Goal: Navigation & Orientation: Go to known website

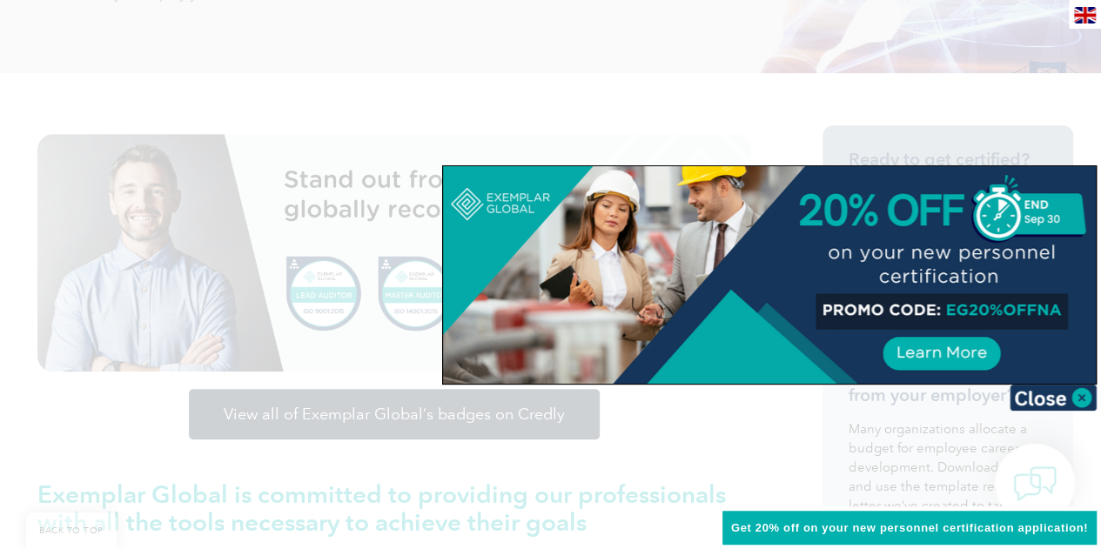
scroll to position [435, 0]
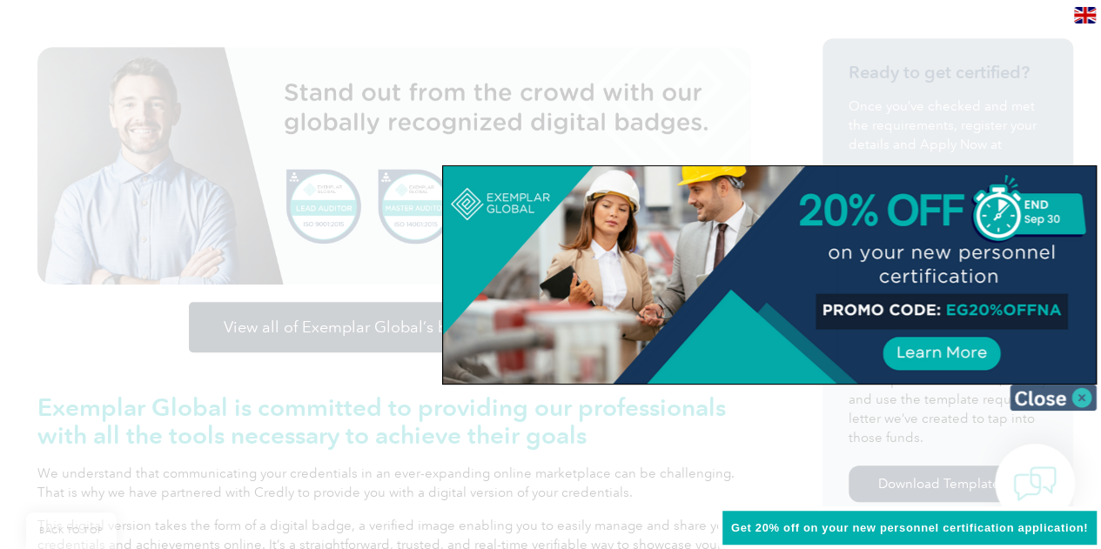
click at [1063, 400] on img at bounding box center [1053, 398] width 87 height 26
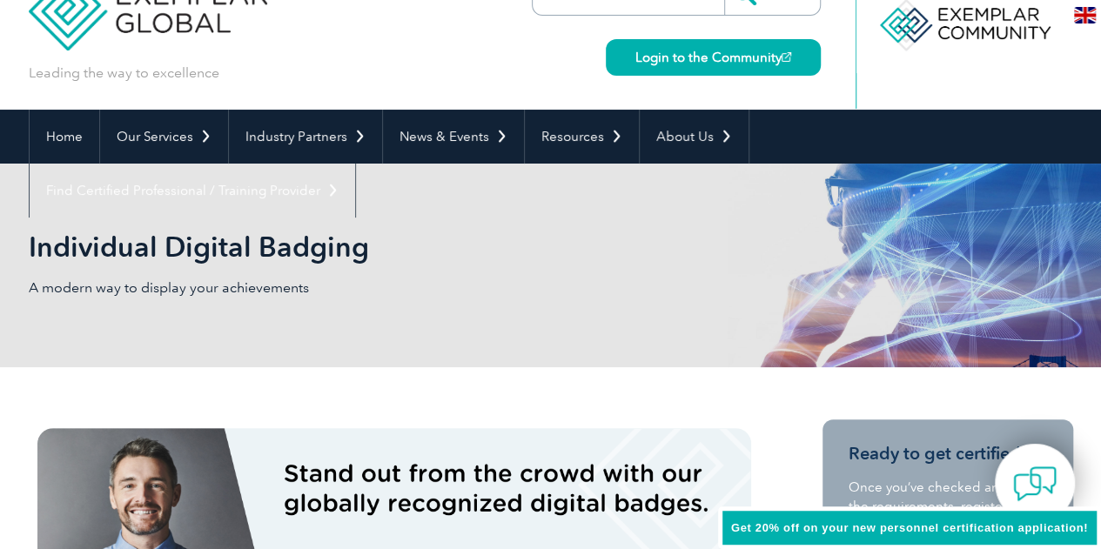
scroll to position [0, 0]
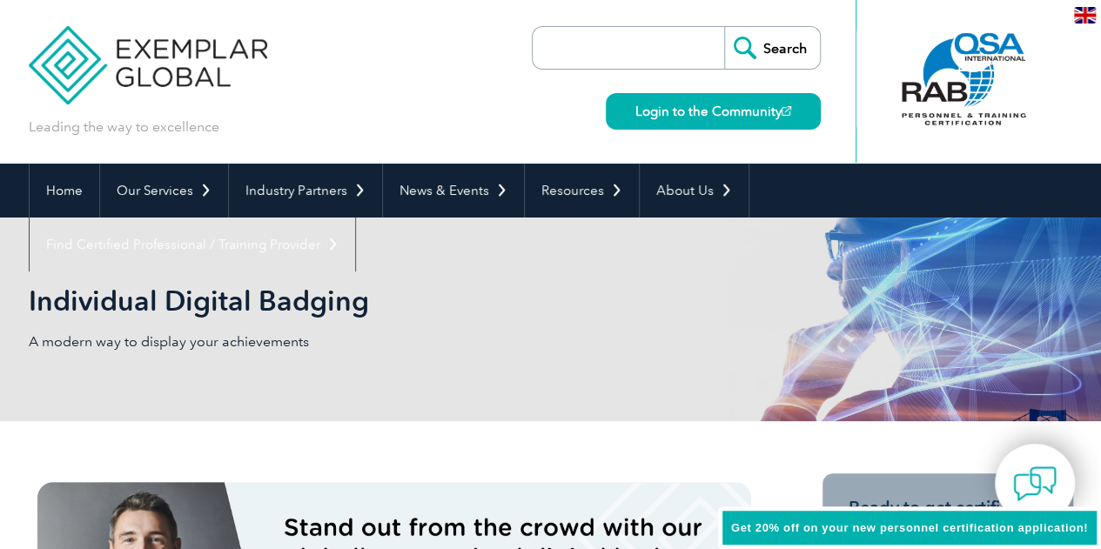
click at [193, 57] on img at bounding box center [148, 52] width 239 height 104
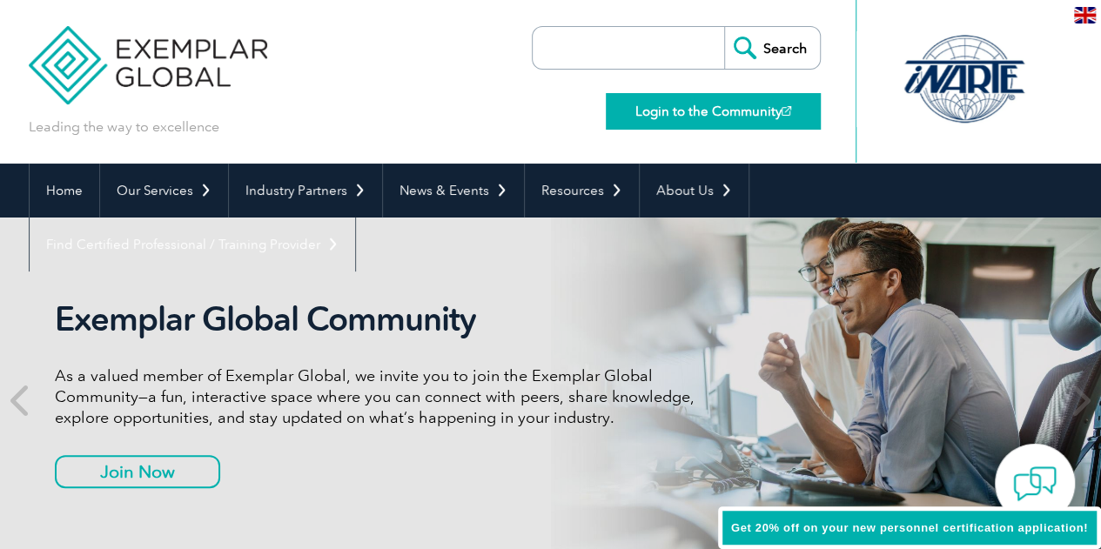
click at [695, 112] on link "Login to the Community" at bounding box center [713, 111] width 215 height 37
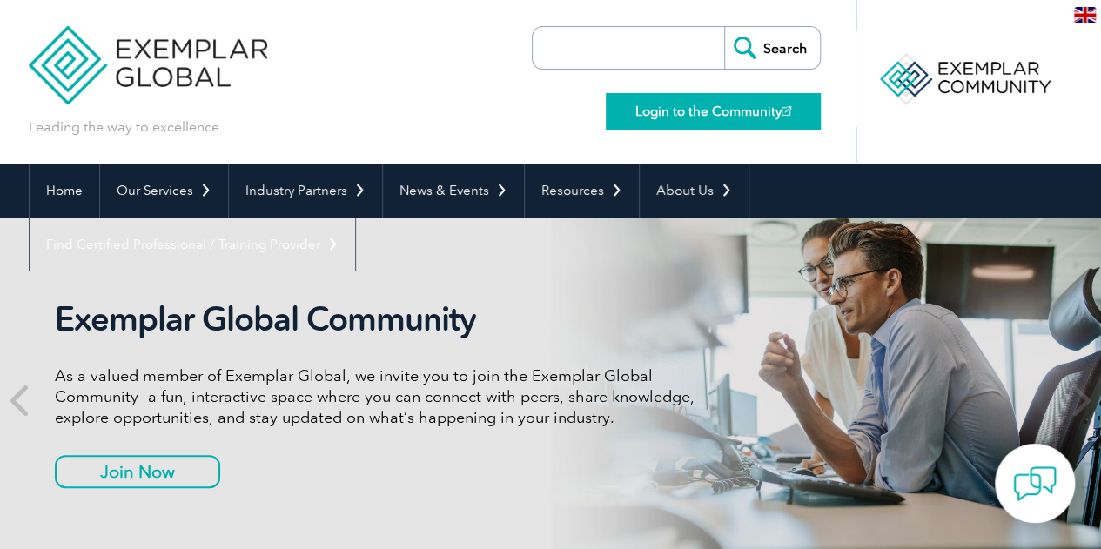
click at [737, 106] on link "Login to the Community" at bounding box center [713, 111] width 215 height 37
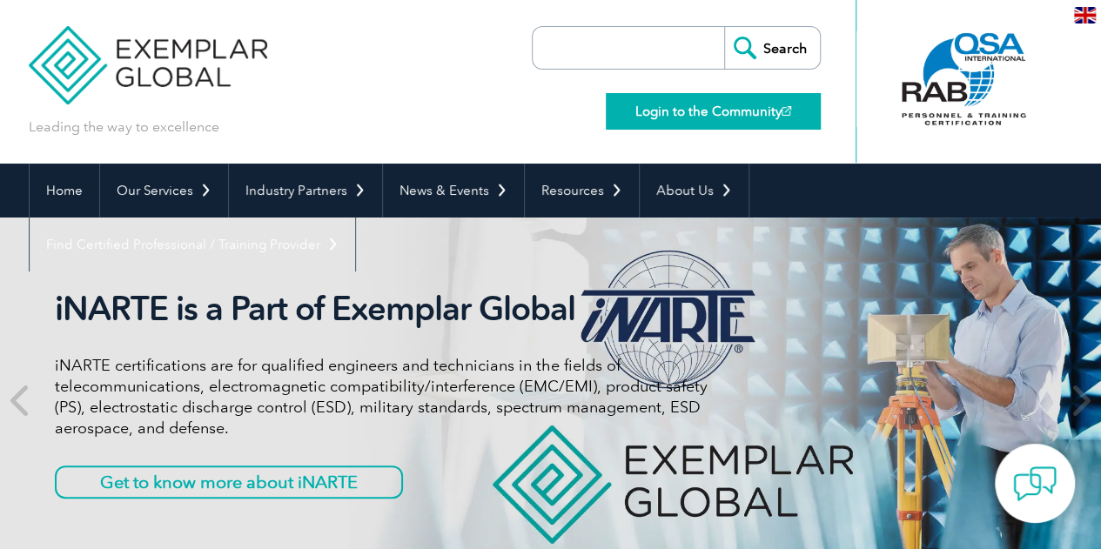
click at [664, 116] on link "Login to the Community" at bounding box center [713, 111] width 215 height 37
